Goal: Find specific page/section: Find specific page/section

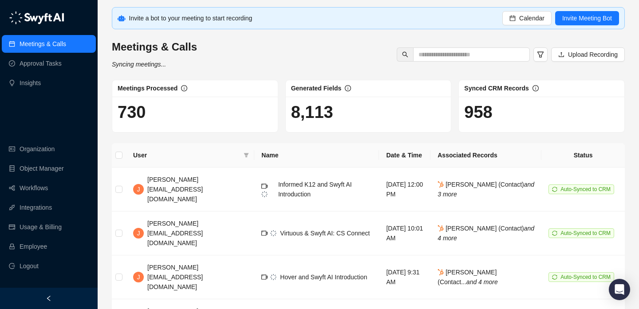
click at [331, 122] on h1 "8,113" at bounding box center [368, 112] width 155 height 20
click at [314, 120] on h1 "8,113" at bounding box center [368, 112] width 155 height 20
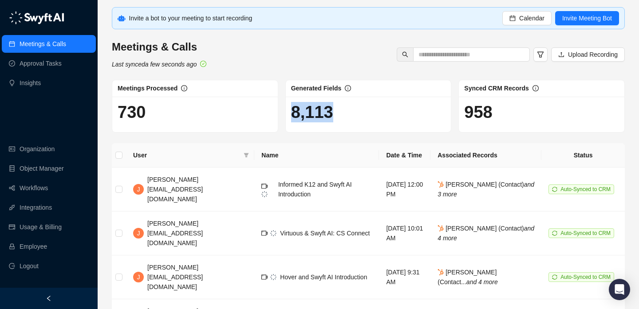
click at [325, 120] on h1 "8,113" at bounding box center [368, 112] width 155 height 20
drag, startPoint x: 325, startPoint y: 120, endPoint x: 311, endPoint y: 120, distance: 13.8
click at [312, 120] on h1 "8,113" at bounding box center [368, 112] width 155 height 20
click at [311, 120] on h1 "8,113" at bounding box center [368, 112] width 155 height 20
drag, startPoint x: 311, startPoint y: 120, endPoint x: 329, endPoint y: 120, distance: 17.7
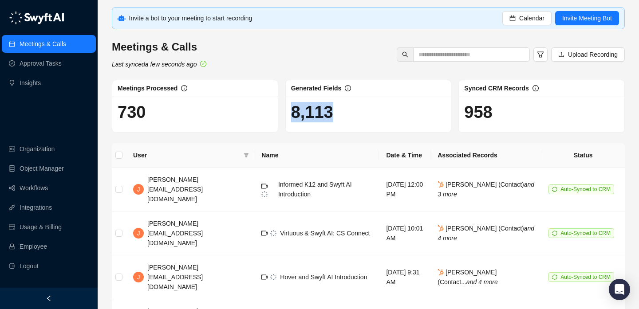
click at [328, 120] on h1 "8,113" at bounding box center [368, 112] width 155 height 20
click at [329, 120] on h1 "8,113" at bounding box center [368, 112] width 155 height 20
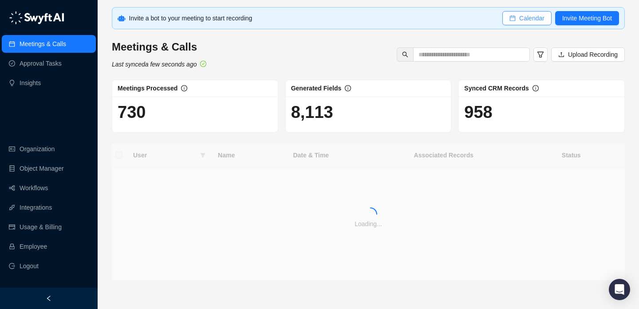
click at [536, 15] on span "Calendar" at bounding box center [531, 18] width 25 height 10
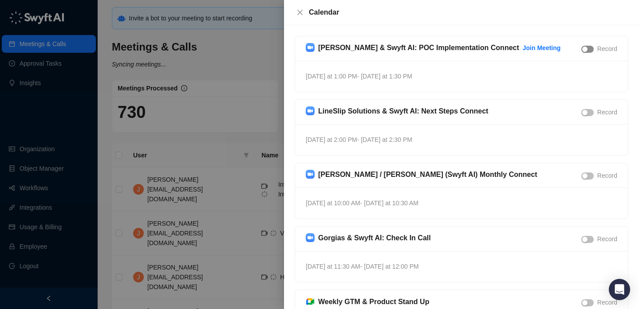
click at [587, 49] on button "button" at bounding box center [587, 49] width 12 height 7
click at [586, 110] on div "button" at bounding box center [584, 112] width 5 height 5
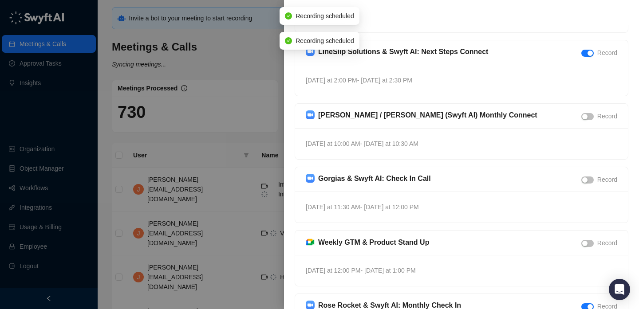
scroll to position [79, 0]
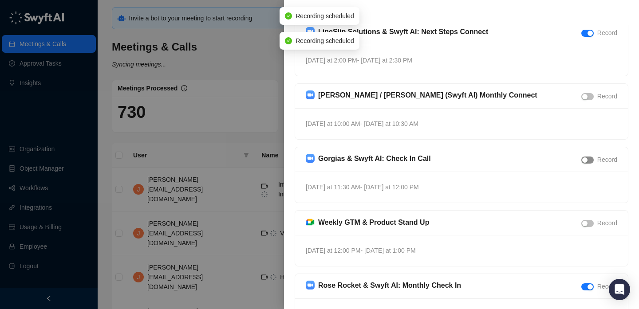
click at [587, 162] on div "button" at bounding box center [584, 160] width 5 height 5
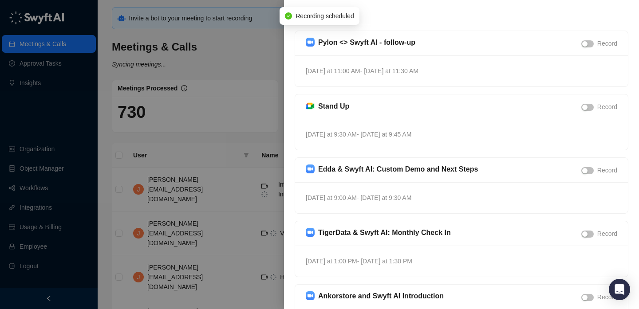
scroll to position [387, 0]
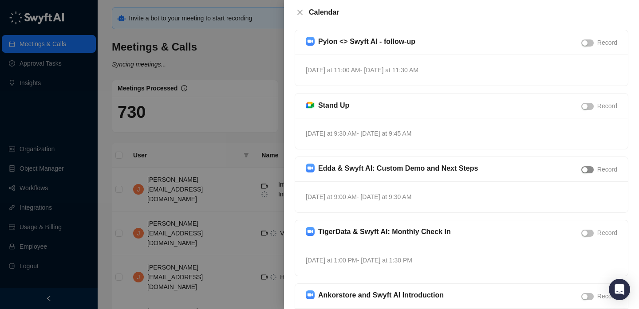
click at [588, 169] on span "button" at bounding box center [587, 169] width 12 height 7
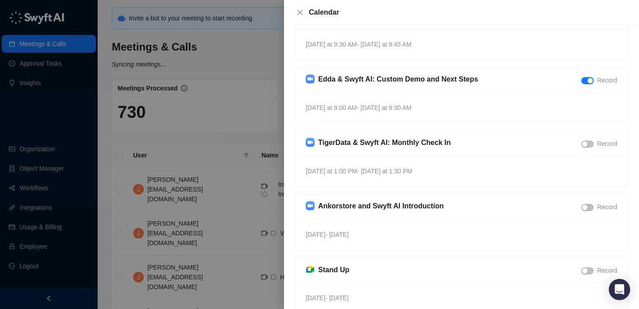
scroll to position [477, 0]
click at [584, 144] on div "button" at bounding box center [584, 143] width 5 height 5
click at [587, 209] on span "button" at bounding box center [587, 207] width 12 height 7
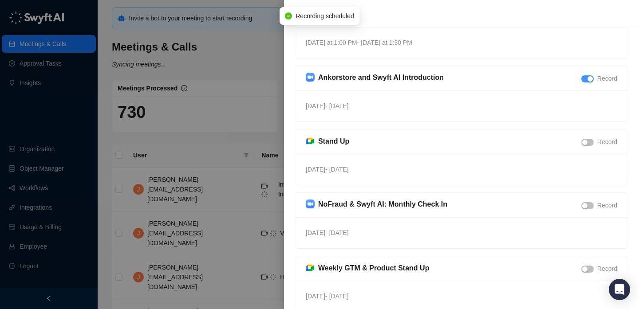
scroll to position [605, 0]
click at [587, 208] on span "button" at bounding box center [587, 205] width 12 height 7
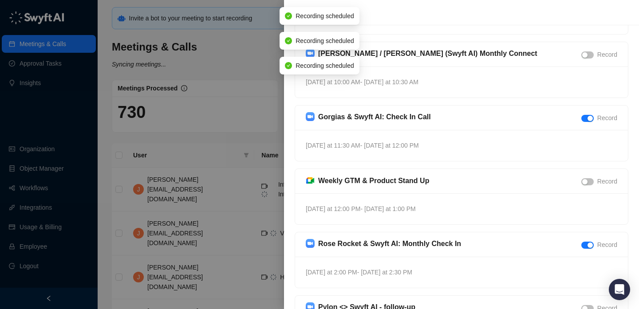
scroll to position [0, 0]
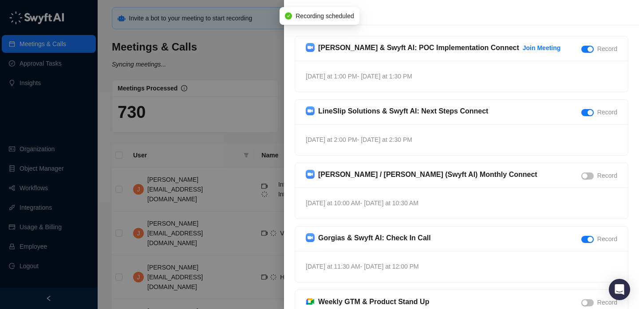
click at [257, 50] on div at bounding box center [319, 154] width 639 height 309
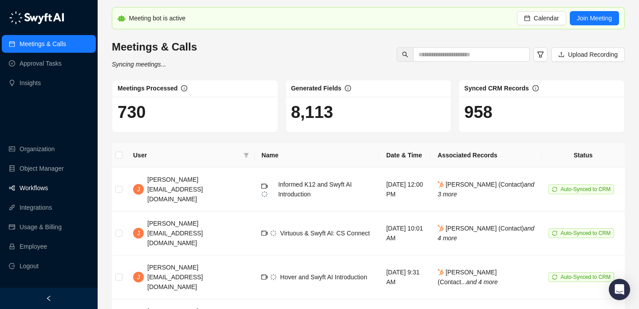
click at [48, 188] on link "Workflows" at bounding box center [34, 188] width 28 height 18
